Goal: Navigation & Orientation: Find specific page/section

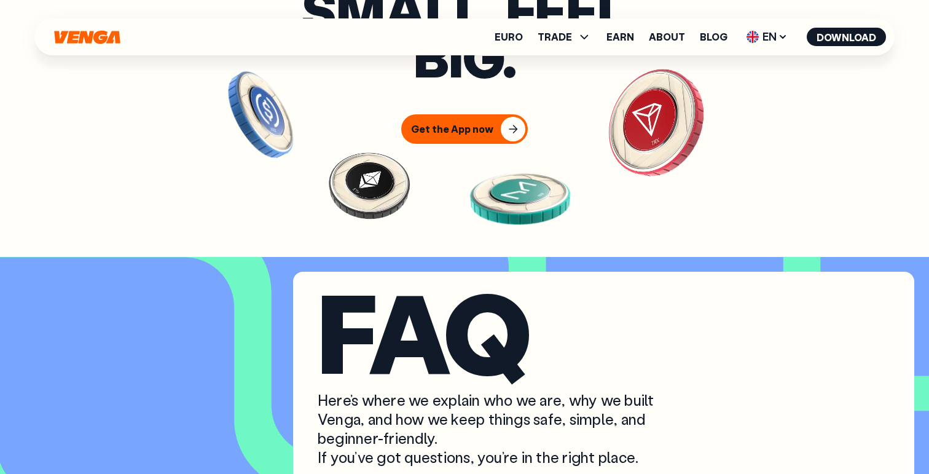
scroll to position [4817, 0]
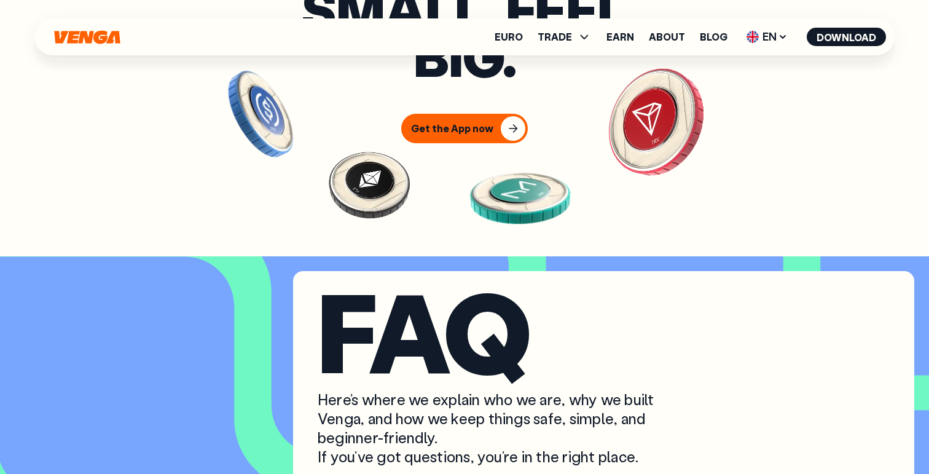
click at [469, 160] on img at bounding box center [520, 194] width 130 height 119
click at [505, 141] on div "button" at bounding box center [513, 128] width 25 height 25
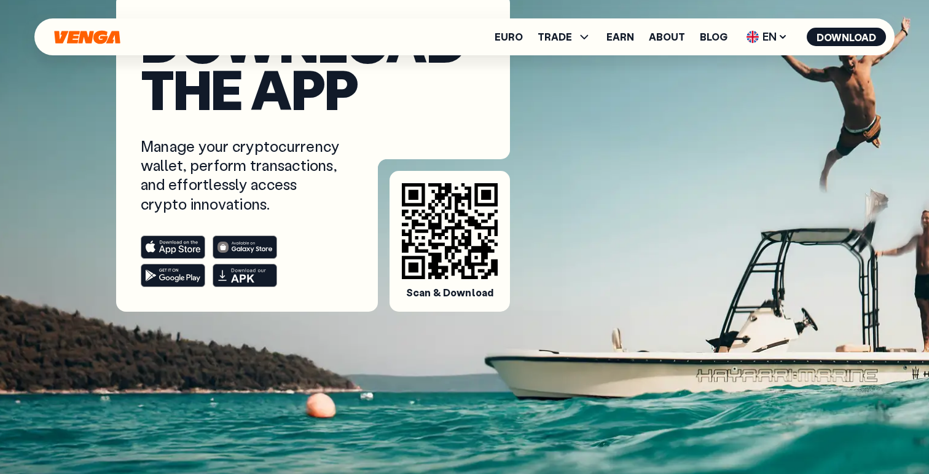
scroll to position [161, 0]
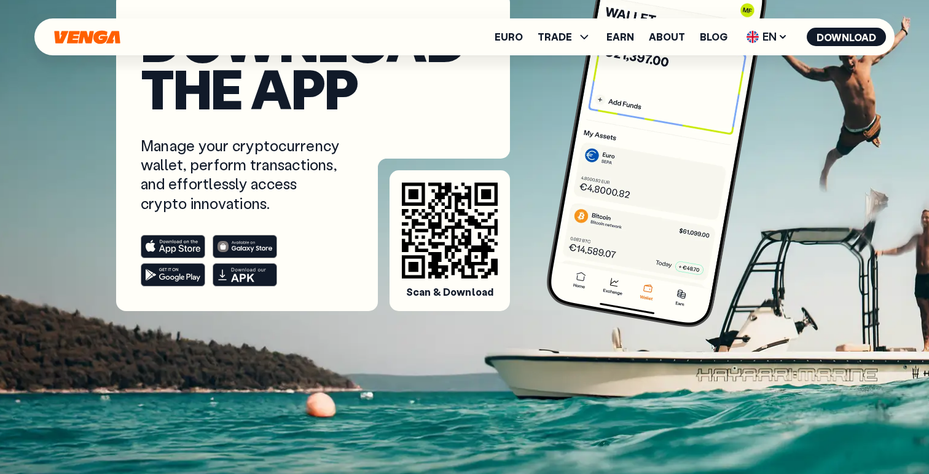
click at [158, 275] on rect at bounding box center [173, 274] width 64 height 23
drag, startPoint x: 438, startPoint y: 244, endPoint x: 498, endPoint y: 244, distance: 60.2
click at [498, 244] on div "Scan & Download" at bounding box center [449, 240] width 120 height 141
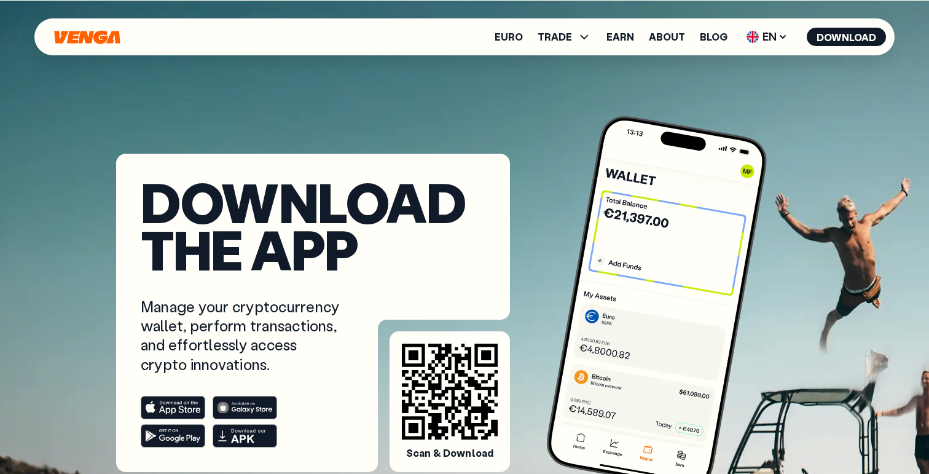
scroll to position [0, 0]
click at [507, 34] on link "Euro" at bounding box center [509, 37] width 28 height 10
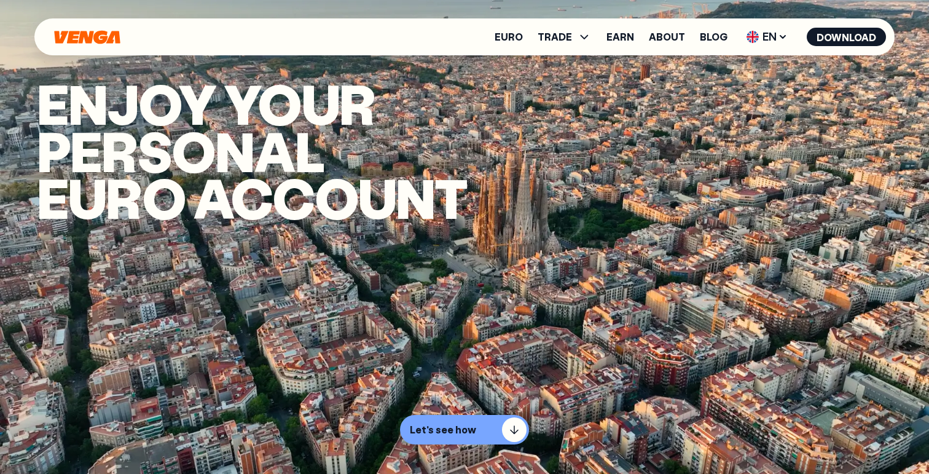
click at [66, 42] on icon "Home" at bounding box center [87, 37] width 69 height 14
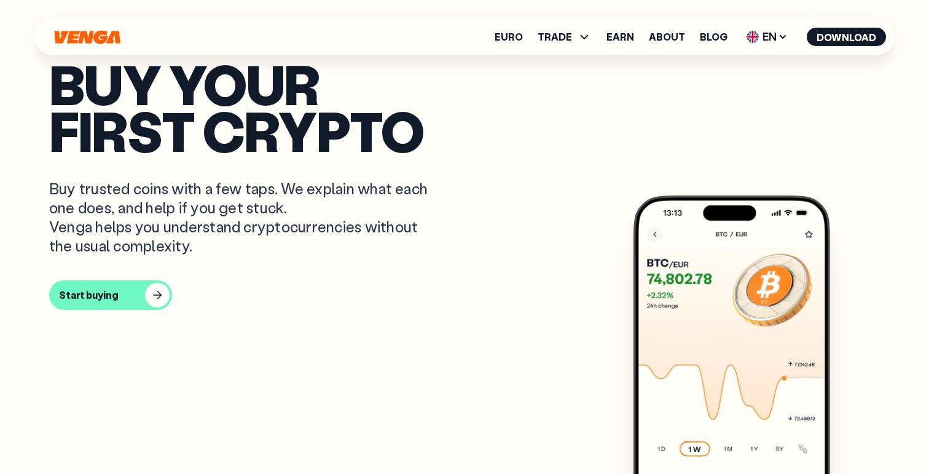
scroll to position [392, 0]
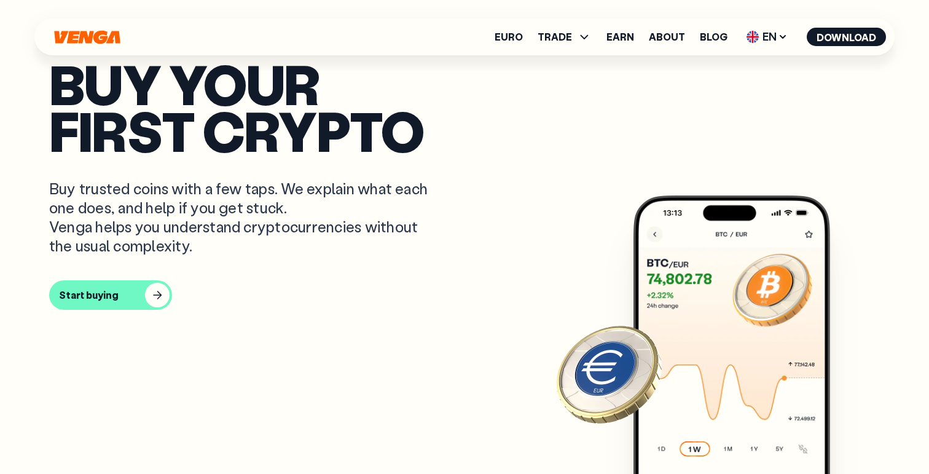
drag, startPoint x: 606, startPoint y: 380, endPoint x: 700, endPoint y: 1, distance: 390.4
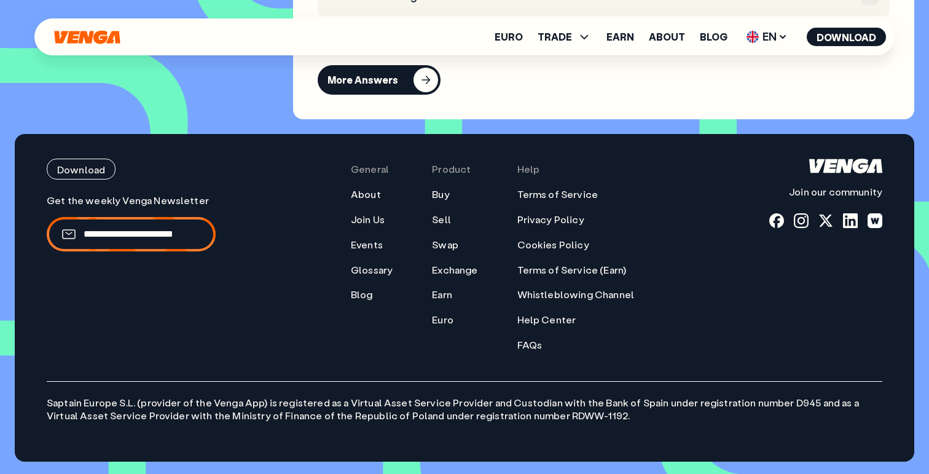
scroll to position [5554, 0]
